Goal: Information Seeking & Learning: Find specific fact

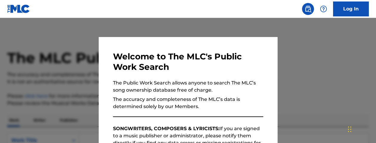
click at [349, 42] on div at bounding box center [188, 89] width 376 height 143
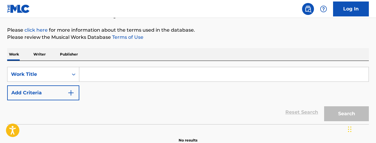
scroll to position [70, 0]
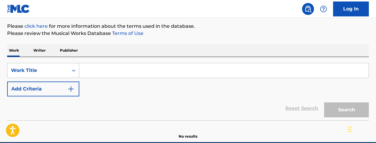
click at [105, 71] on input "Search Form" at bounding box center [223, 70] width 289 height 14
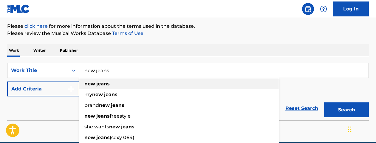
type input "new jeans"
click at [108, 83] on strong "jeans" at bounding box center [102, 84] width 13 height 6
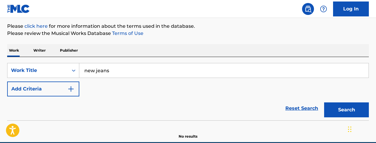
click at [72, 89] on img "Search Form" at bounding box center [70, 88] width 7 height 7
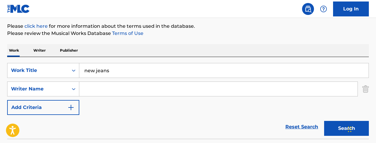
click at [90, 90] on input "Search Form" at bounding box center [218, 89] width 278 height 14
paste input "[DEMOGRAPHIC_DATA]"
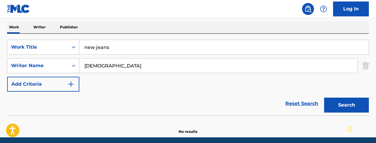
scroll to position [100, 0]
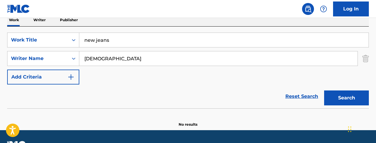
type input "[DEMOGRAPHIC_DATA]"
click at [338, 100] on button "Search" at bounding box center [346, 97] width 45 height 15
click at [136, 57] on input "[DEMOGRAPHIC_DATA]" at bounding box center [218, 58] width 278 height 14
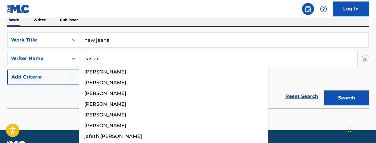
type input "casier"
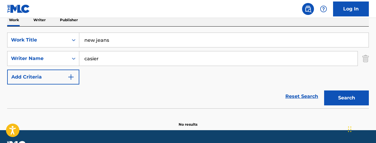
click at [341, 101] on button "Search" at bounding box center [346, 97] width 45 height 15
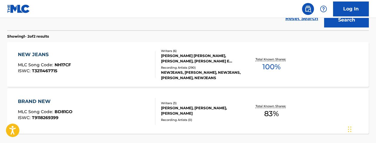
scroll to position [179, 0]
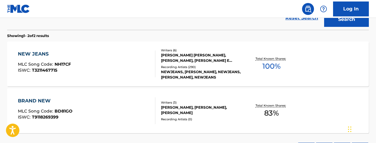
click at [53, 61] on div "NEW JEANS MLC Song Code : NH17CF ISWC : T3211467715" at bounding box center [44, 63] width 53 height 27
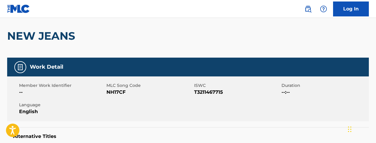
scroll to position [16, 0]
